Goal: Information Seeking & Learning: Learn about a topic

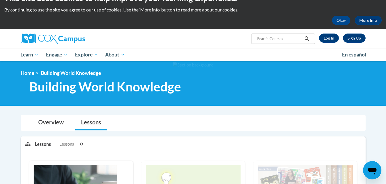
scroll to position [2, 0]
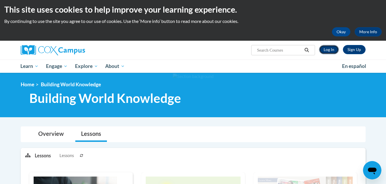
click at [325, 50] on link "Log In" at bounding box center [329, 49] width 20 height 9
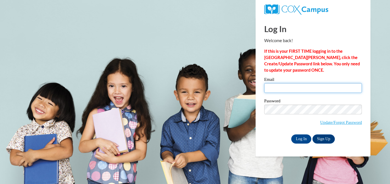
click at [300, 89] on input "Email" at bounding box center [313, 88] width 98 height 10
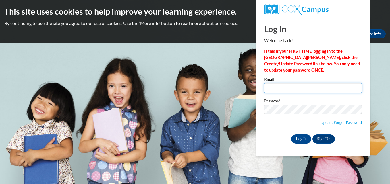
type input "ywhitehead@bellsouth.net"
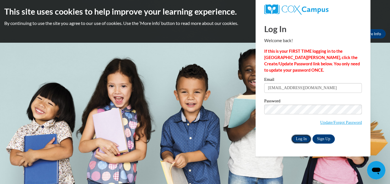
click at [299, 141] on input "Log In" at bounding box center [301, 139] width 20 height 9
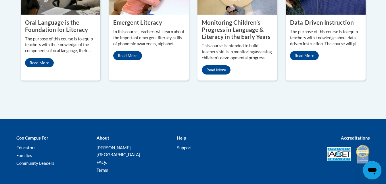
scroll to position [594, 0]
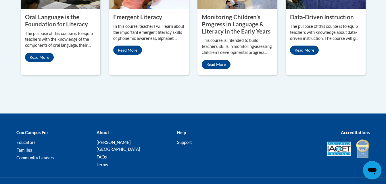
drag, startPoint x: 386, startPoint y: 3, endPoint x: 272, endPoint y: 89, distance: 141.9
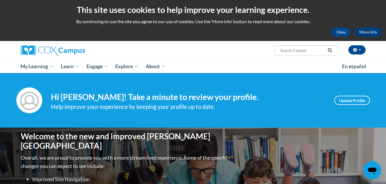
scroll to position [0, 0]
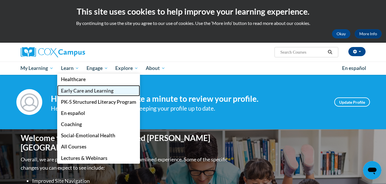
click at [80, 89] on span "Early Care and Learning" at bounding box center [87, 91] width 53 height 6
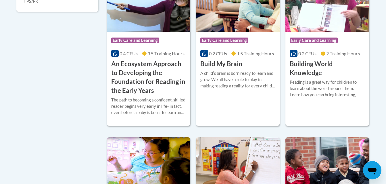
scroll to position [253, 0]
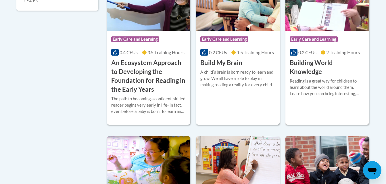
click at [344, 71] on h3 "Building World Knowledge" at bounding box center [327, 68] width 75 height 18
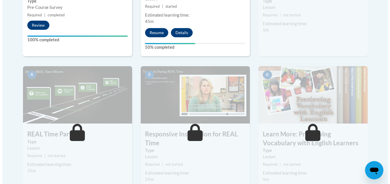
scroll to position [280, 0]
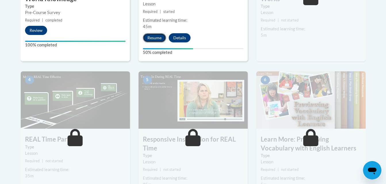
click at [157, 40] on button "Resume" at bounding box center [154, 37] width 23 height 9
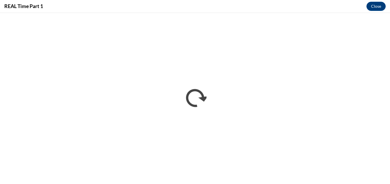
scroll to position [0, 0]
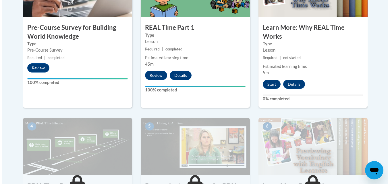
scroll to position [237, 0]
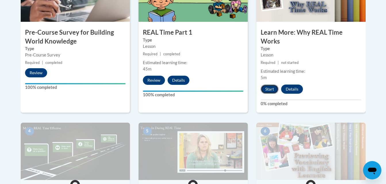
click at [268, 89] on button "Start" at bounding box center [270, 89] width 18 height 9
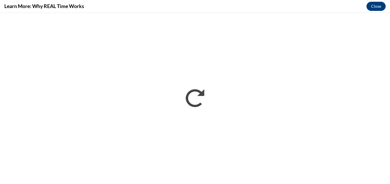
scroll to position [0, 0]
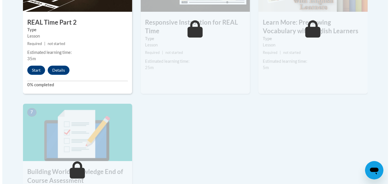
scroll to position [410, 0]
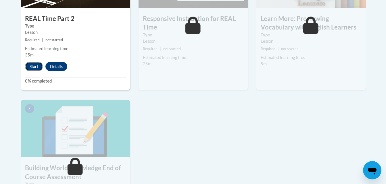
click at [34, 63] on button "Start" at bounding box center [34, 66] width 18 height 9
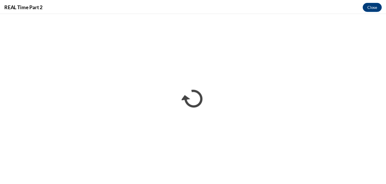
scroll to position [0, 0]
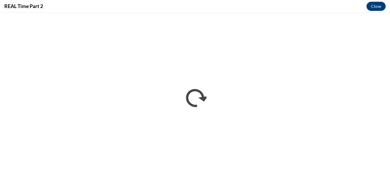
drag, startPoint x: 390, startPoint y: 168, endPoint x: 391, endPoint y: 189, distance: 21.0
click at [386, 184] on html "This site uses cookies to help improve your learning experience. By continuing …" at bounding box center [195, 92] width 390 height 184
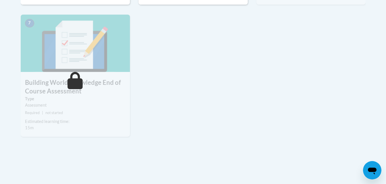
scroll to position [509, 0]
